Goal: Information Seeking & Learning: Find specific fact

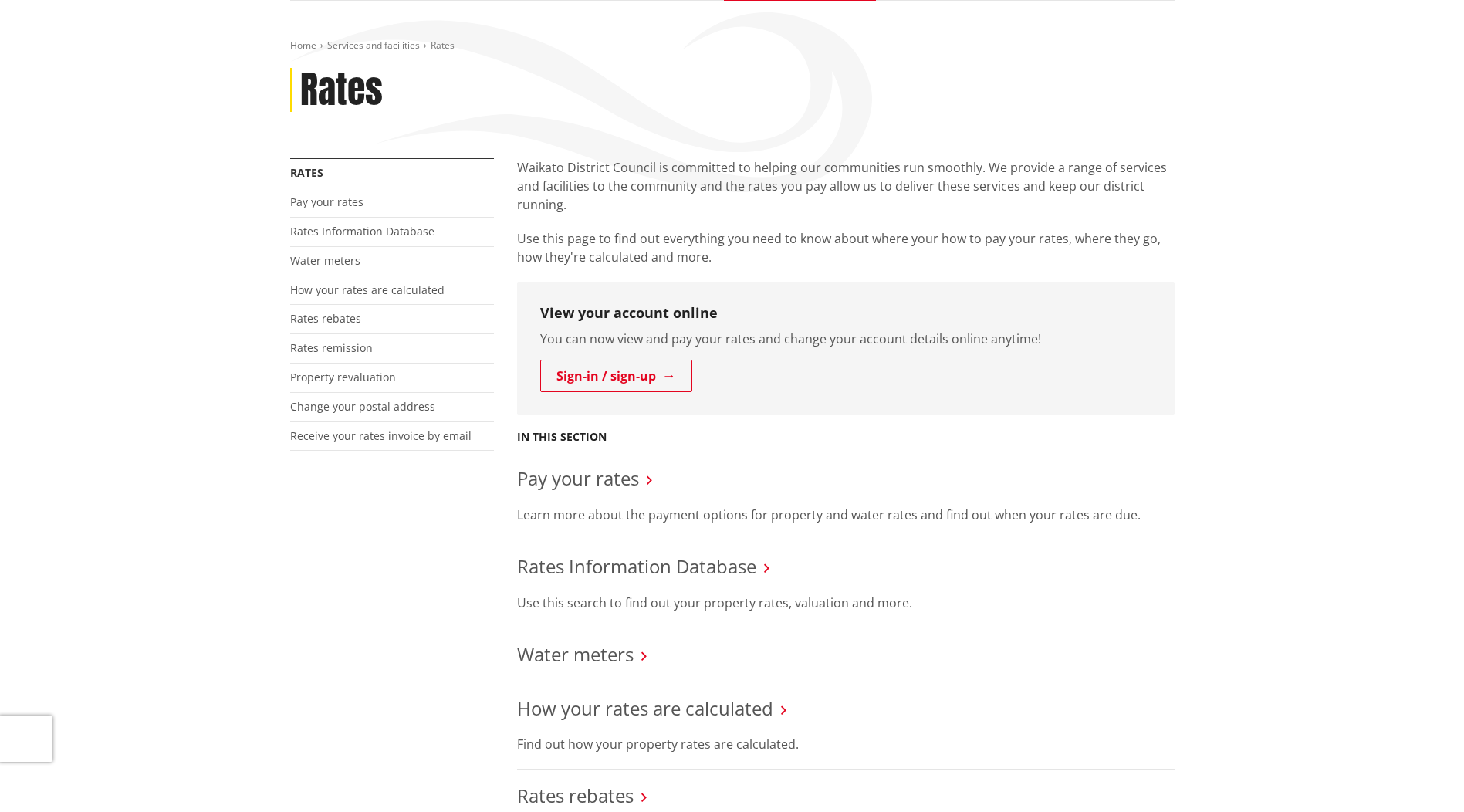
scroll to position [155, 0]
click at [674, 563] on link "Rates Information Database" at bounding box center [636, 565] width 239 height 25
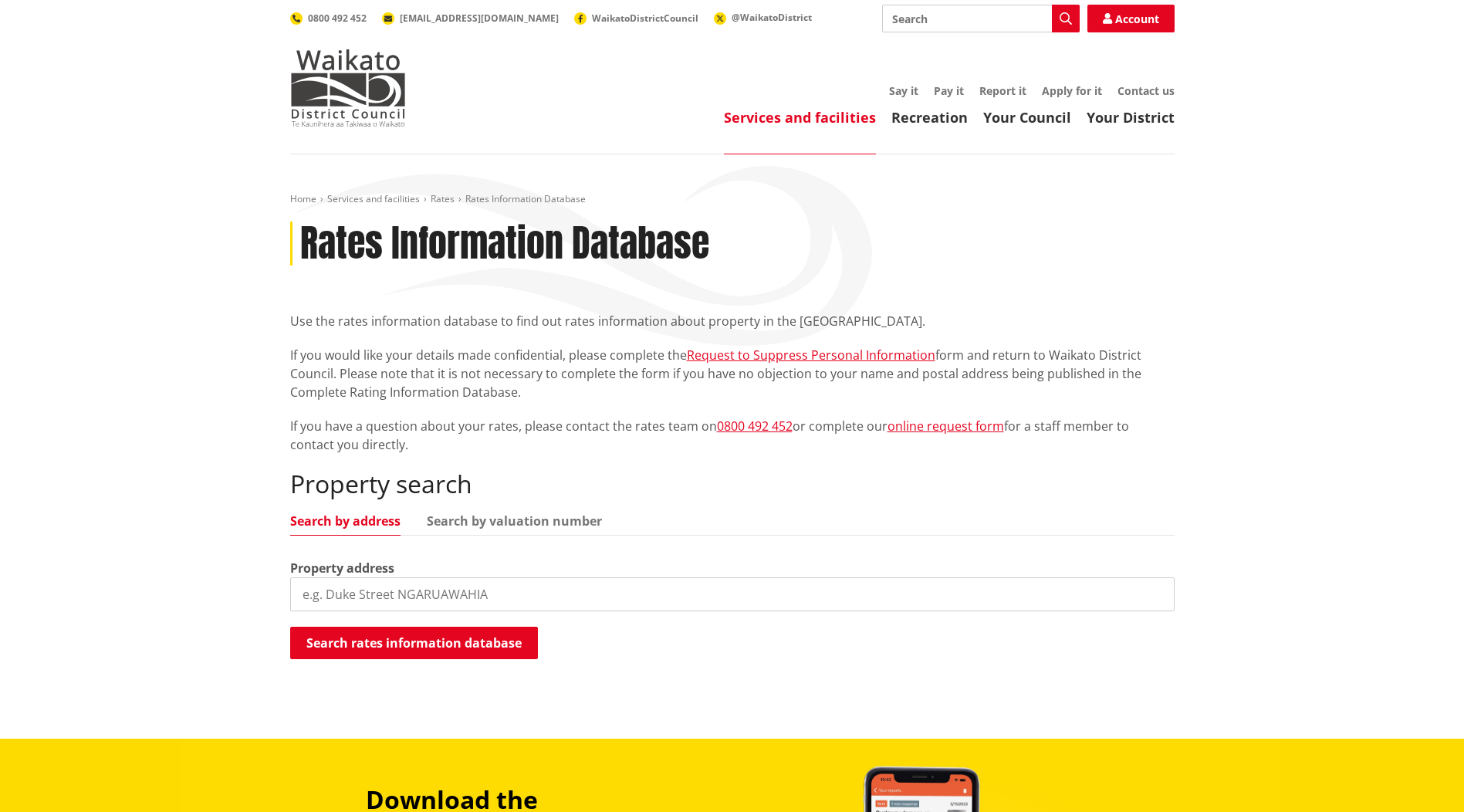
click at [603, 584] on input "search" at bounding box center [732, 593] width 884 height 34
paste input "[STREET_ADDRESS]"
type input "[STREET_ADDRESS]"
click at [483, 644] on button "Search rates information database" at bounding box center [413, 643] width 247 height 32
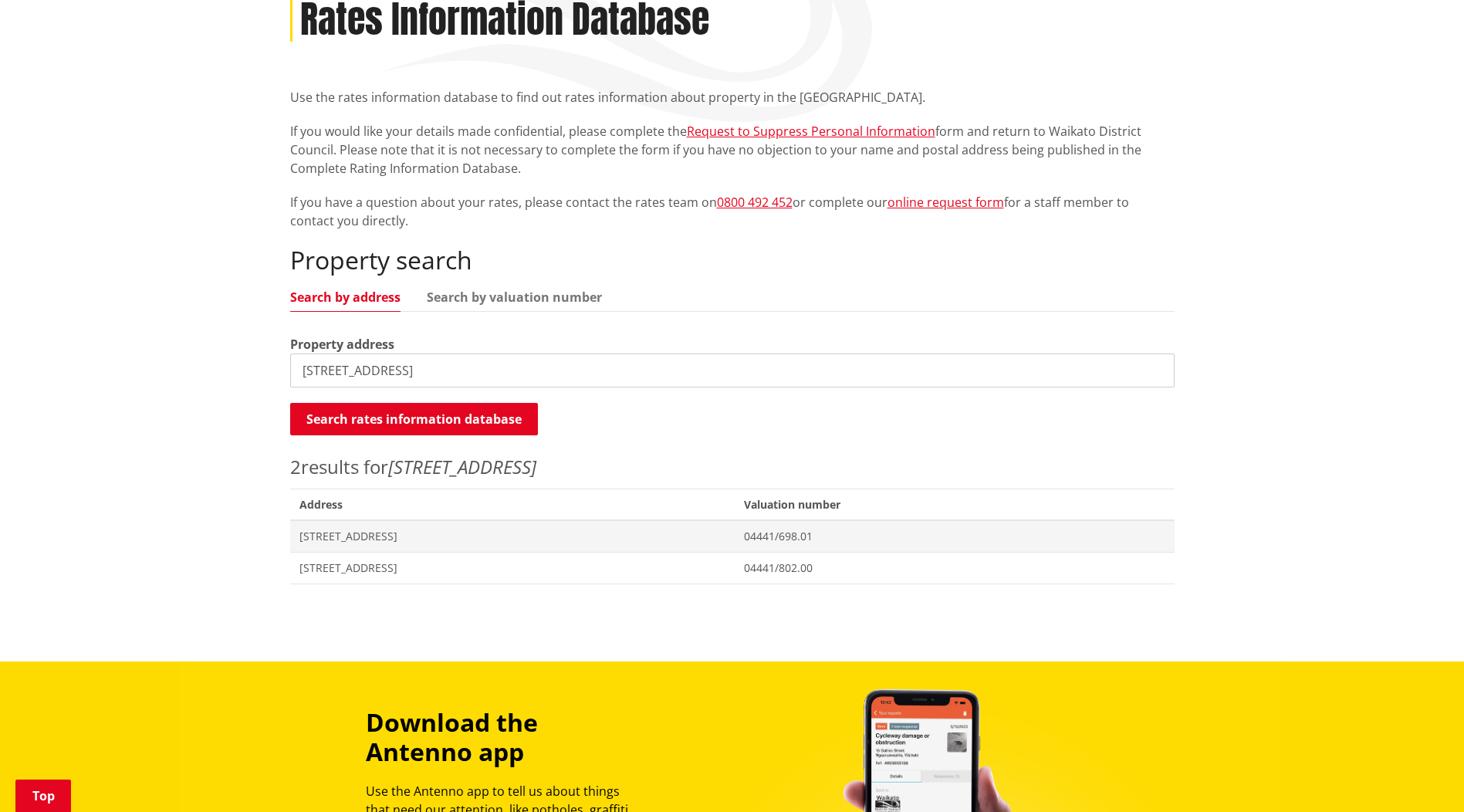
scroll to position [232, 0]
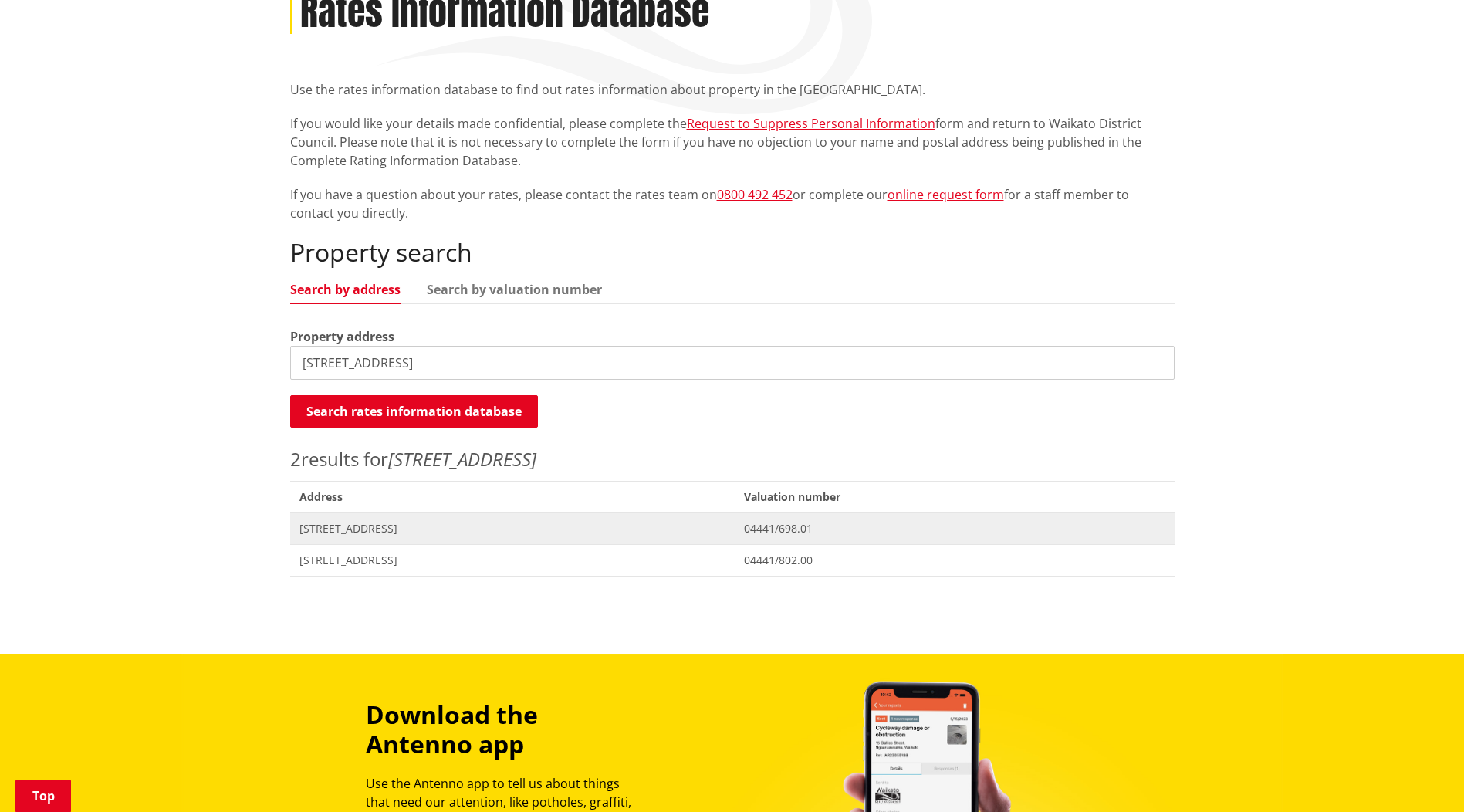
click at [423, 530] on span "[STREET_ADDRESS]" at bounding box center [512, 528] width 427 height 16
